Goal: Check status: Check status

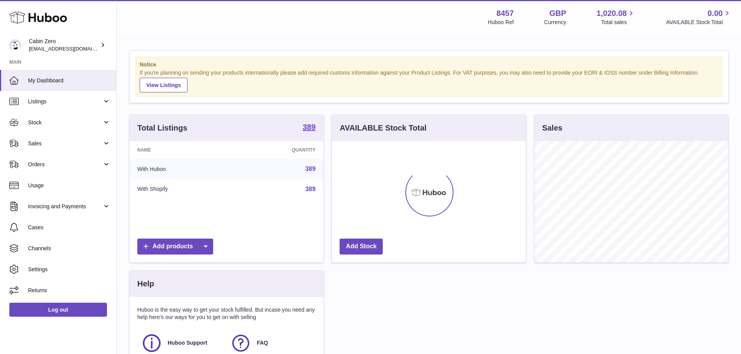
scroll to position [121, 194]
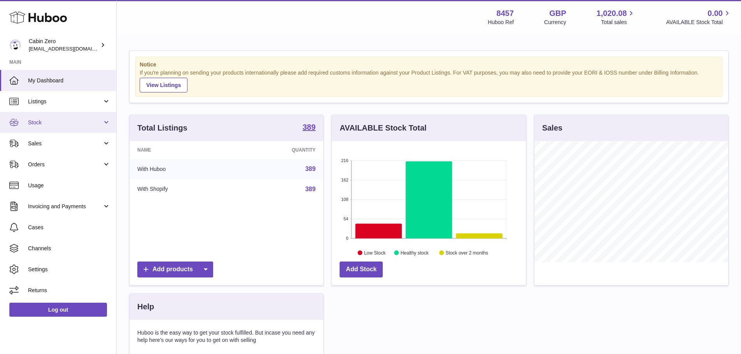
click at [81, 125] on span "Stock" at bounding box center [65, 122] width 74 height 7
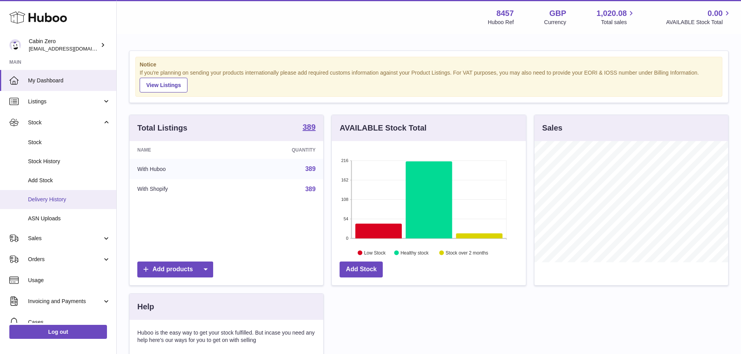
click at [84, 198] on span "Delivery History" at bounding box center [69, 199] width 82 height 7
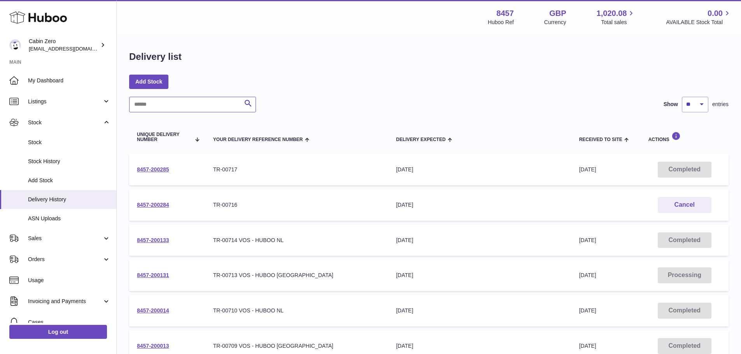
click at [177, 106] on input "text" at bounding box center [192, 105] width 127 height 16
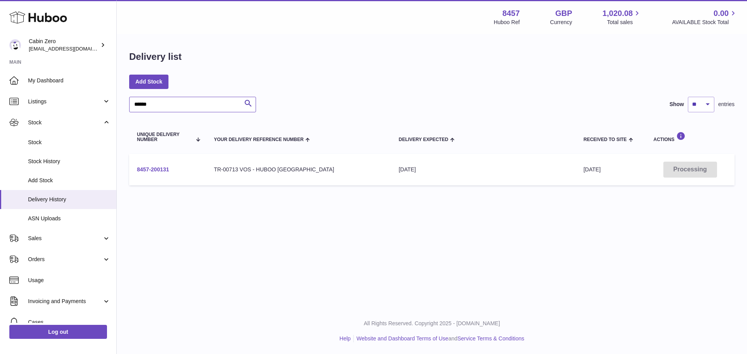
type input "******"
click at [147, 167] on link "8457-200131" at bounding box center [153, 170] width 32 height 6
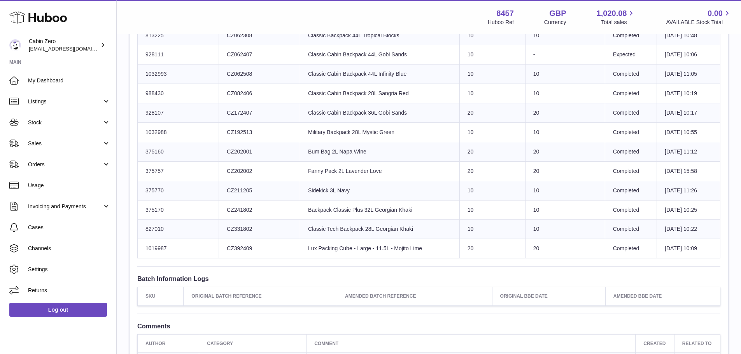
scroll to position [277, 0]
